Goal: Task Accomplishment & Management: Manage account settings

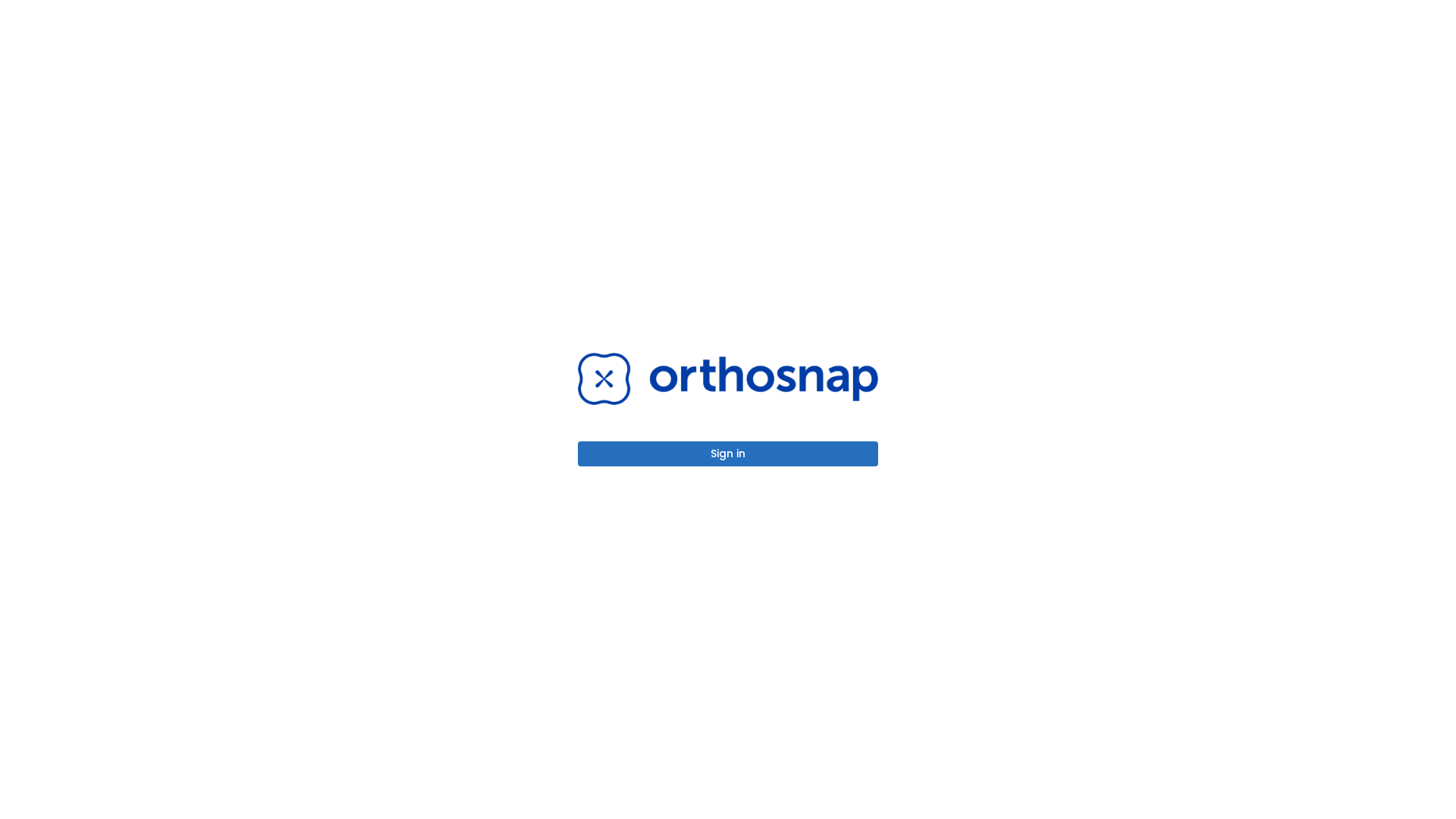
click at [728, 453] on button "Sign in" at bounding box center [727, 454] width 300 height 25
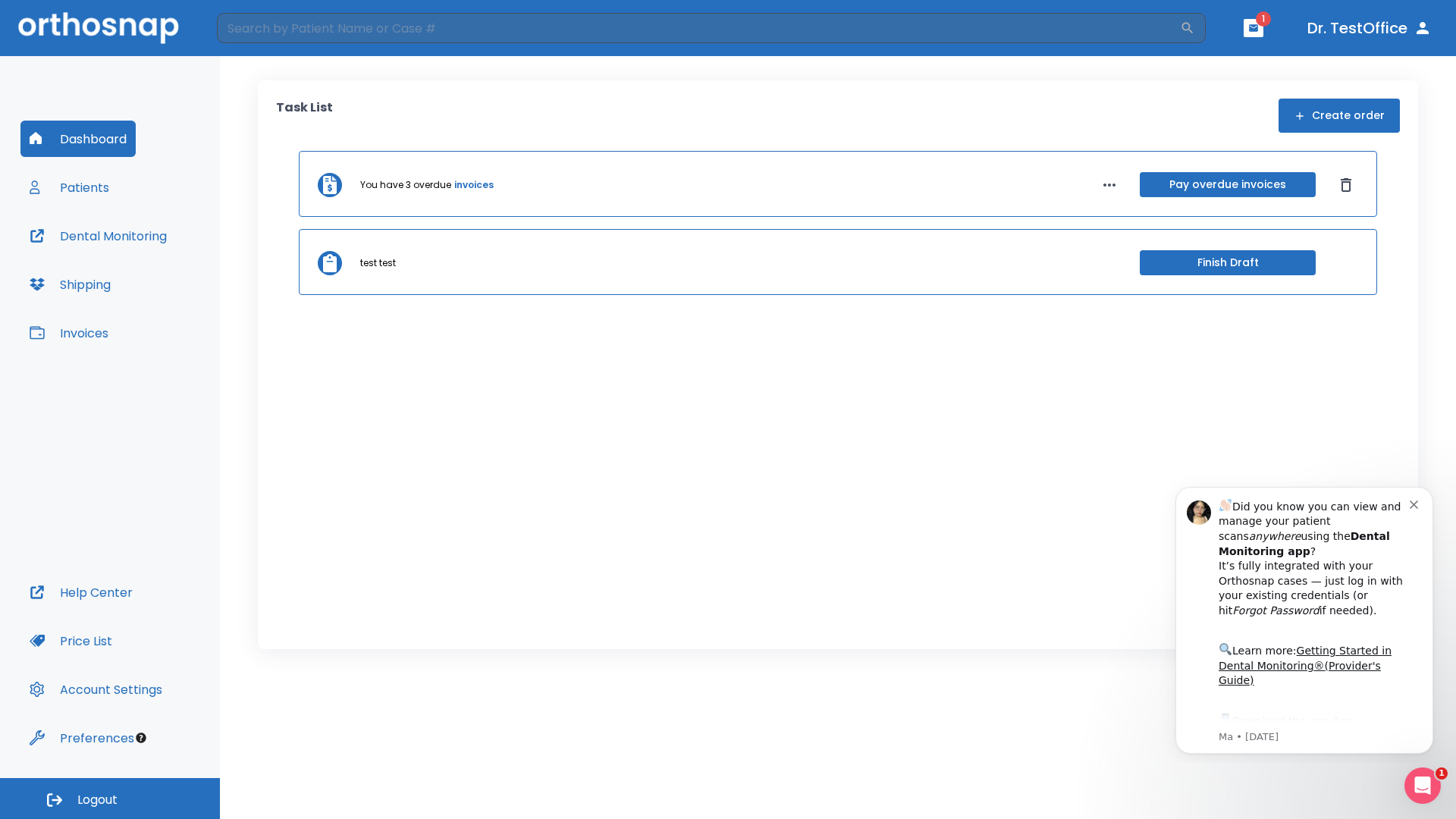
click at [110, 798] on span "Logout" at bounding box center [97, 800] width 40 height 17
